Goal: Information Seeking & Learning: Compare options

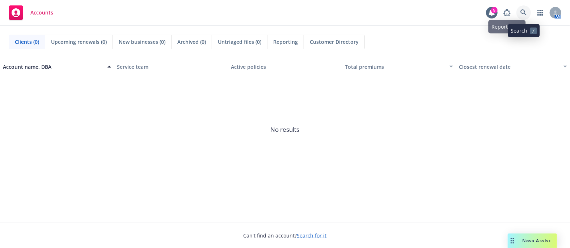
click at [523, 13] on icon at bounding box center [524, 12] width 6 height 6
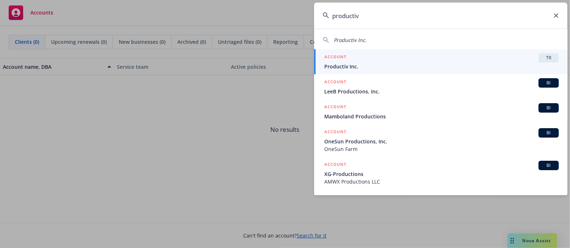
type input "productiv"
click at [539, 61] on div "TR" at bounding box center [549, 57] width 20 height 9
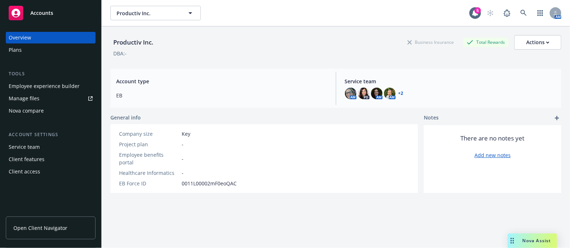
click at [16, 54] on div "Plans" at bounding box center [15, 50] width 13 height 12
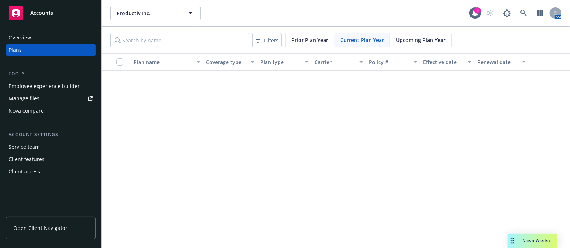
click at [30, 109] on div "Nova compare" at bounding box center [26, 111] width 35 height 12
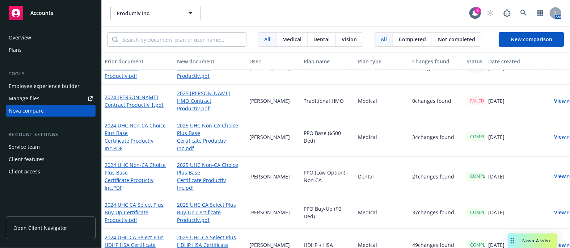
scroll to position [285, 0]
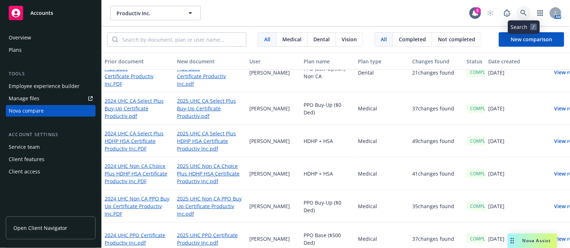
click at [521, 15] on icon at bounding box center [524, 13] width 7 height 7
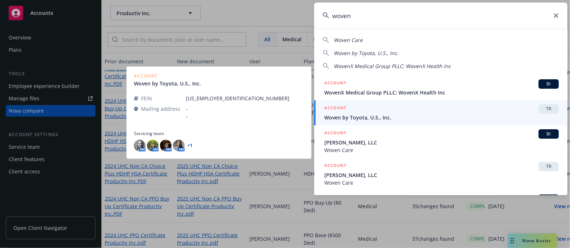
type input "woven"
click at [544, 109] on span "TR" at bounding box center [549, 109] width 14 height 7
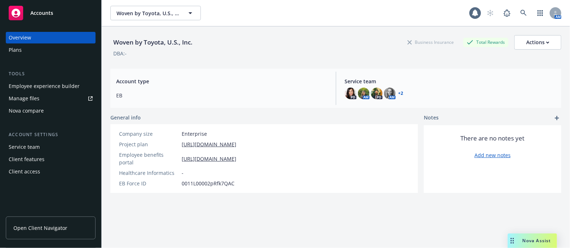
click at [36, 114] on div "Nova compare" at bounding box center [26, 111] width 35 height 12
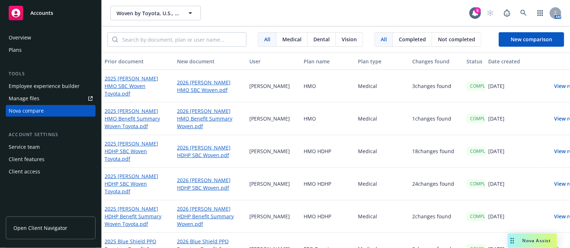
click at [554, 87] on button "View result" at bounding box center [568, 86] width 51 height 14
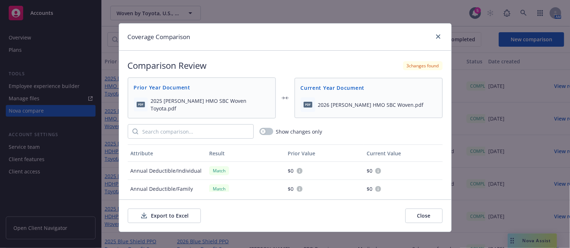
click at [166, 216] on button "Export to Excel" at bounding box center [164, 216] width 73 height 14
click at [436, 38] on icon "close" at bounding box center [438, 36] width 4 height 4
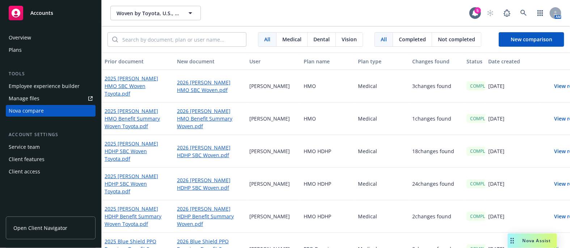
click at [559, 86] on button "View result" at bounding box center [568, 86] width 51 height 14
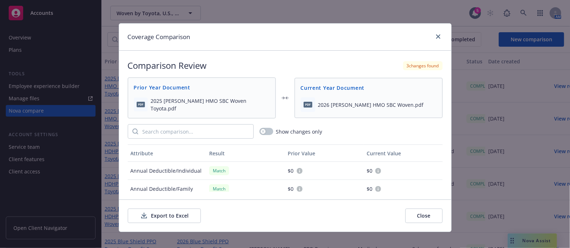
click at [166, 214] on button "Export to Excel" at bounding box center [164, 216] width 73 height 14
click at [432, 40] on div at bounding box center [437, 36] width 12 height 9
click at [436, 38] on icon "close" at bounding box center [438, 36] width 4 height 4
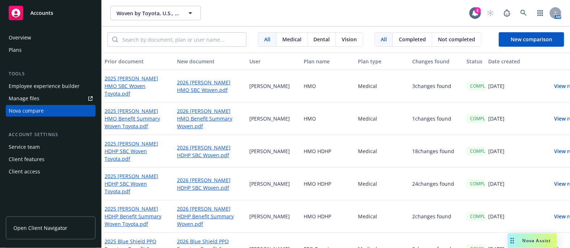
click at [556, 150] on button "View result" at bounding box center [568, 151] width 51 height 14
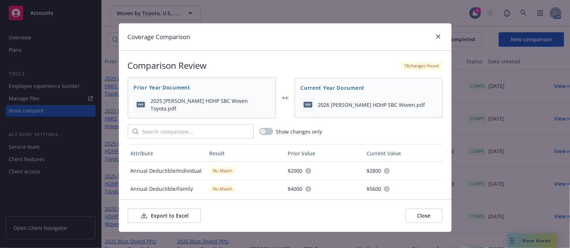
click at [156, 210] on button "Export to Excel" at bounding box center [164, 216] width 73 height 14
click at [436, 38] on icon "close" at bounding box center [438, 36] width 4 height 4
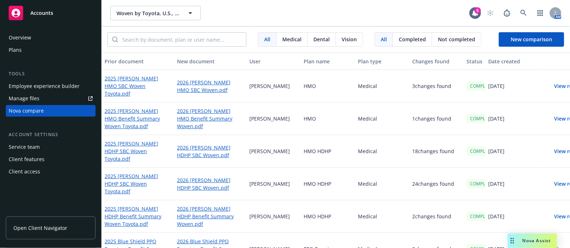
click at [556, 85] on button "View result" at bounding box center [568, 86] width 51 height 14
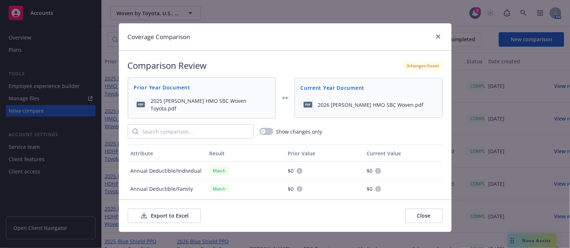
click at [152, 216] on button "Export to Excel" at bounding box center [164, 216] width 73 height 14
click at [436, 37] on icon "close" at bounding box center [438, 36] width 4 height 4
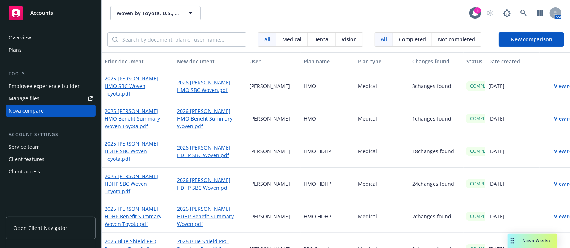
click at [311, 86] on div "HMO" at bounding box center [328, 86] width 54 height 33
click at [309, 116] on div "HMO" at bounding box center [328, 118] width 54 height 33
click at [311, 152] on div "HMO HDHP" at bounding box center [328, 151] width 54 height 33
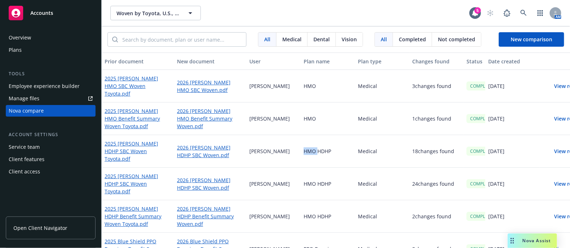
click at [311, 152] on div "HMO HDHP" at bounding box center [328, 151] width 54 height 33
click at [313, 186] on div "HMO HDHP" at bounding box center [328, 184] width 54 height 33
click at [314, 214] on div "HMO HDHP" at bounding box center [328, 216] width 54 height 33
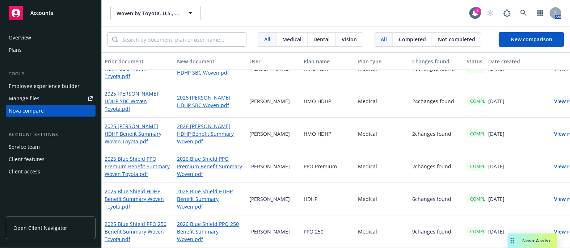
click at [319, 164] on div "PPO Premium" at bounding box center [328, 166] width 54 height 33
click at [311, 190] on div "HDHP" at bounding box center [328, 199] width 54 height 33
click at [314, 215] on div "PPO 250" at bounding box center [328, 231] width 54 height 33
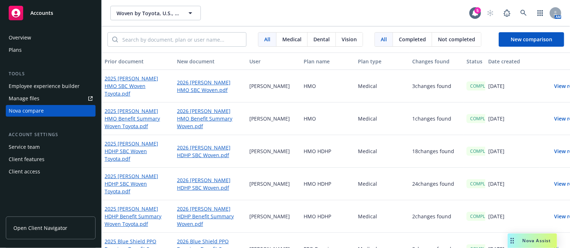
click at [561, 87] on button "View result" at bounding box center [568, 86] width 51 height 14
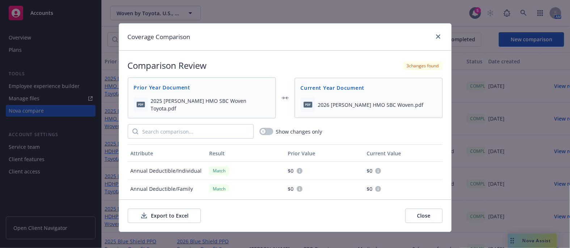
click at [173, 215] on button "Export to Excel" at bounding box center [164, 216] width 73 height 14
